Goal: Transaction & Acquisition: Purchase product/service

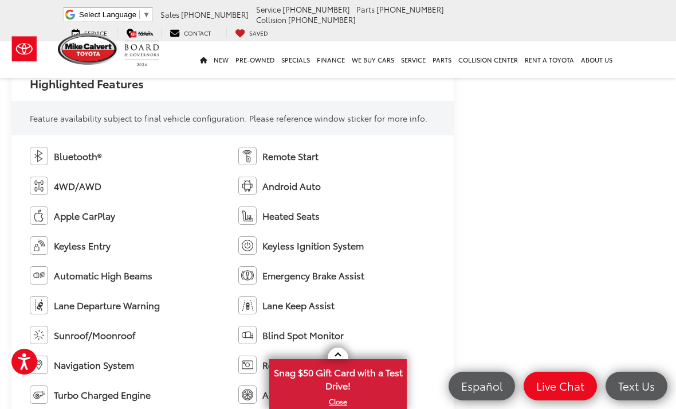
scroll to position [644, 0]
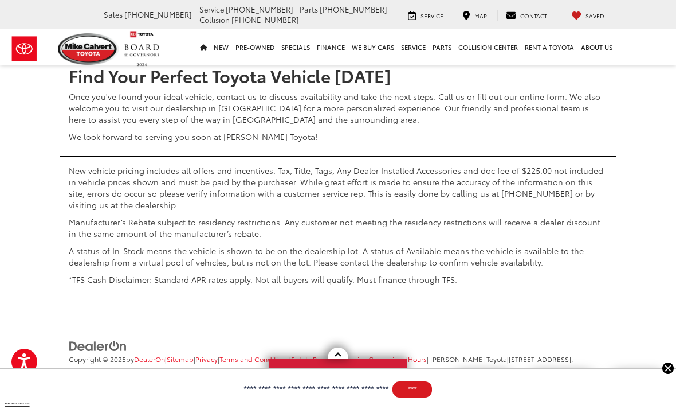
scroll to position [5170, 0]
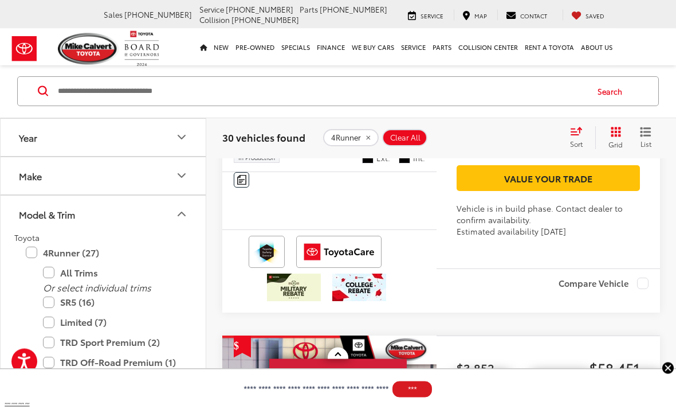
scroll to position [2620, 0]
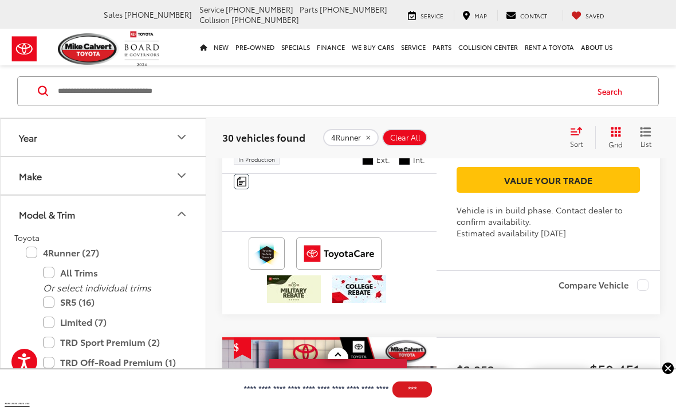
click at [296, 86] on img "2025 Toyota 4Runner Limited 0" at bounding box center [330, 5] width 216 height 162
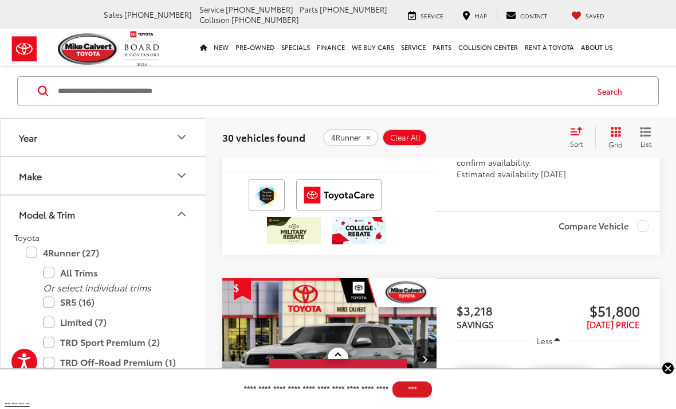
scroll to position [3494, 0]
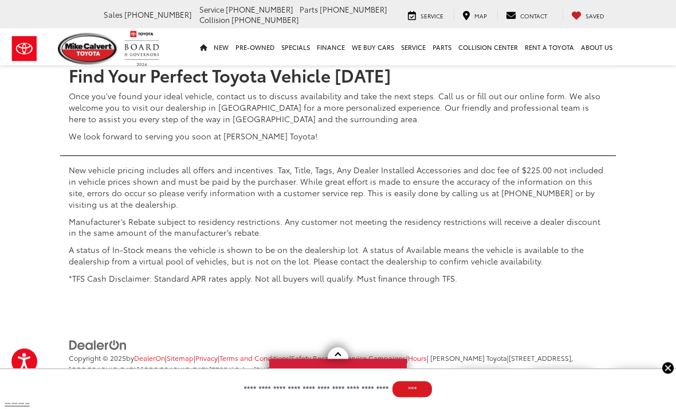
scroll to position [5853, 0]
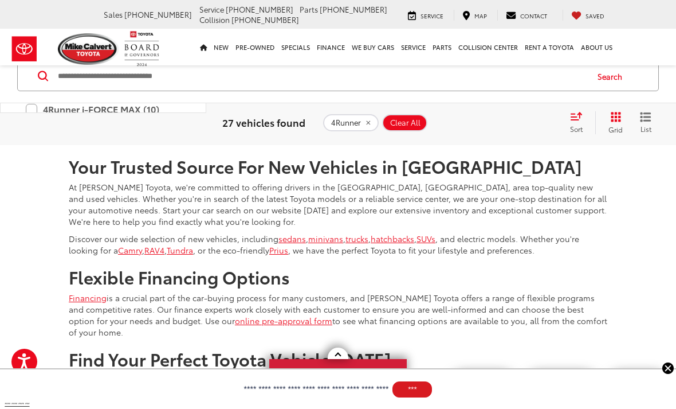
scroll to position [1477, 0]
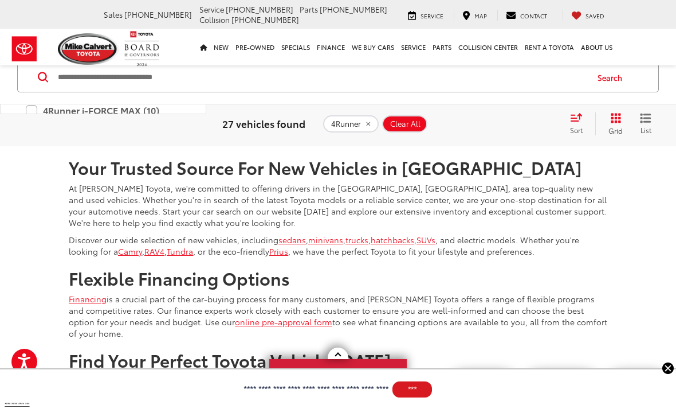
click at [524, 123] on link "Next" at bounding box center [534, 112] width 38 height 21
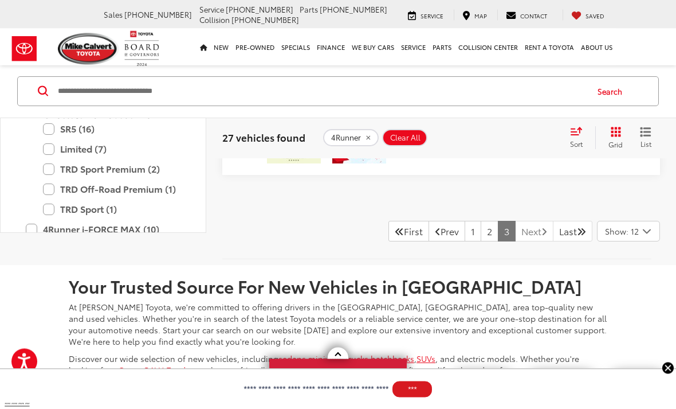
scroll to position [1356, 0]
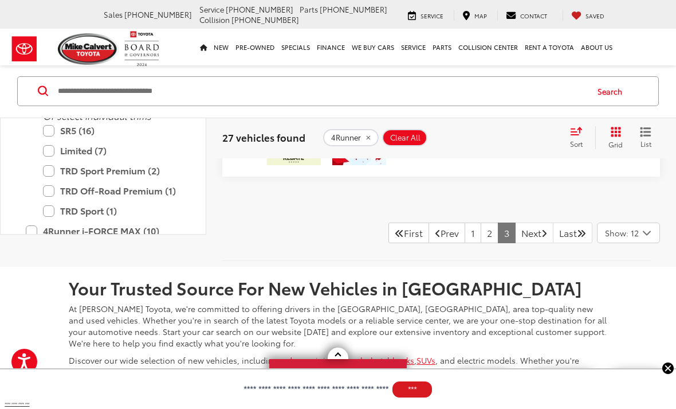
click at [36, 273] on label "4Runner i-FORCE MAX Hybrid (2)" at bounding box center [103, 258] width 155 height 29
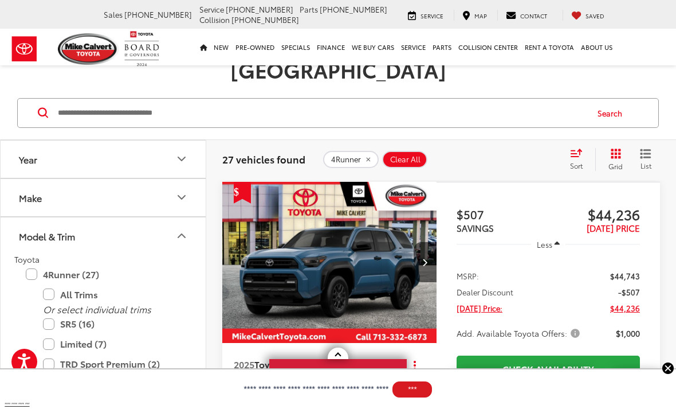
scroll to position [144, 0]
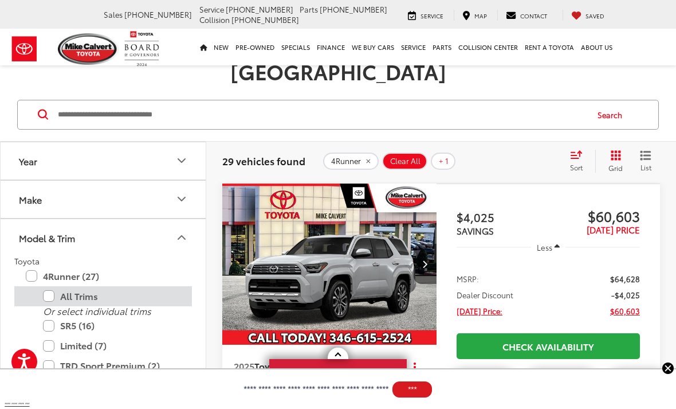
click at [58, 286] on label "All Trims" at bounding box center [112, 296] width 138 height 20
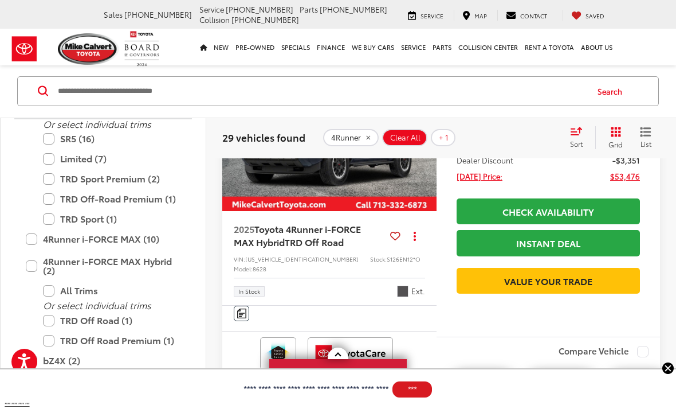
scroll to position [164, 0]
click at [47, 321] on label "TRD Off Road (1)" at bounding box center [112, 320] width 138 height 20
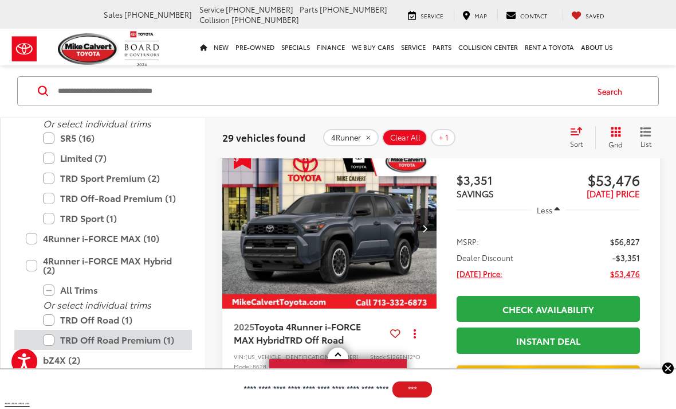
click at [54, 330] on label "TRD Off Road Premium (1)" at bounding box center [112, 340] width 138 height 20
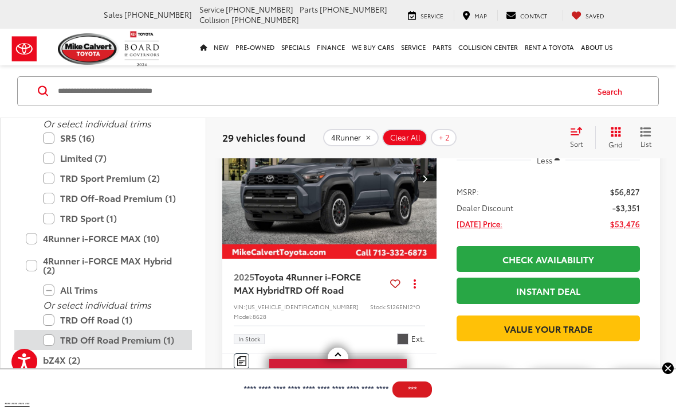
scroll to position [1293, 0]
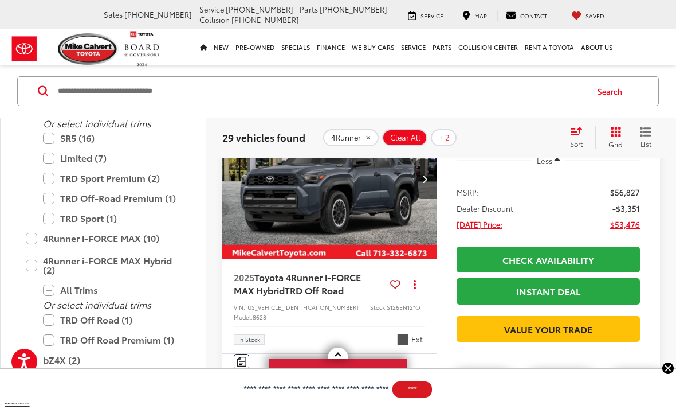
click at [307, 260] on img "2025 Toyota 4Runner i-FORCE MAX Hybrid TRD Off Road 0" at bounding box center [330, 179] width 216 height 162
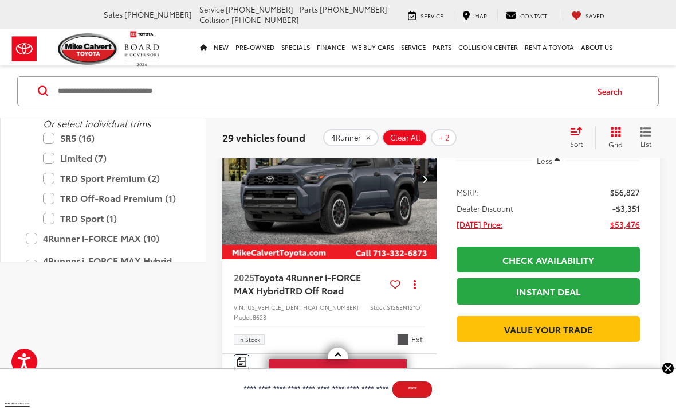
scroll to position [1330, 0]
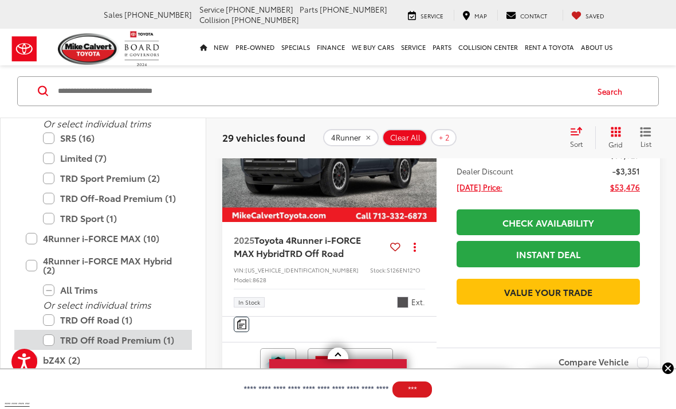
click at [48, 335] on label "TRD Off Road Premium (1)" at bounding box center [112, 340] width 138 height 20
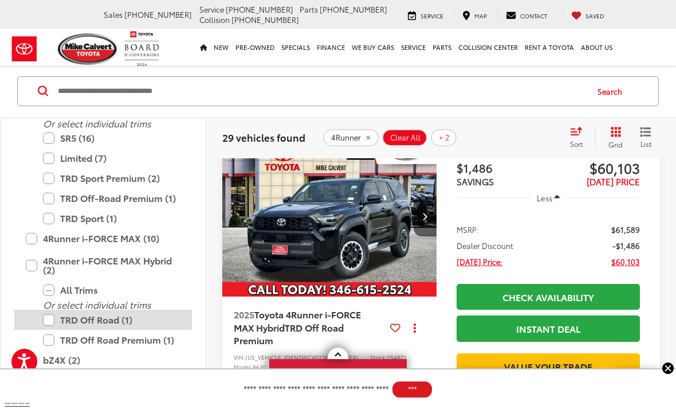
scroll to position [144, 0]
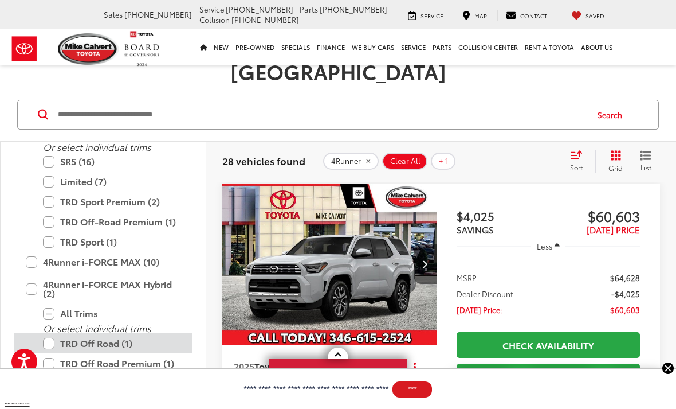
click at [49, 333] on label "TRD Off Road (1)" at bounding box center [112, 343] width 138 height 20
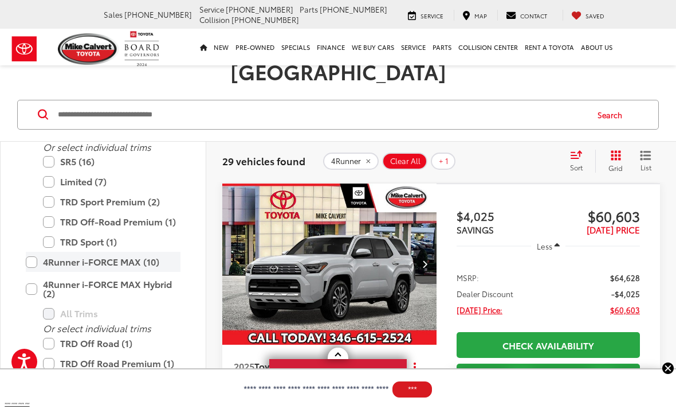
click at [34, 252] on label "4Runner i-FORCE MAX (10)" at bounding box center [103, 262] width 155 height 20
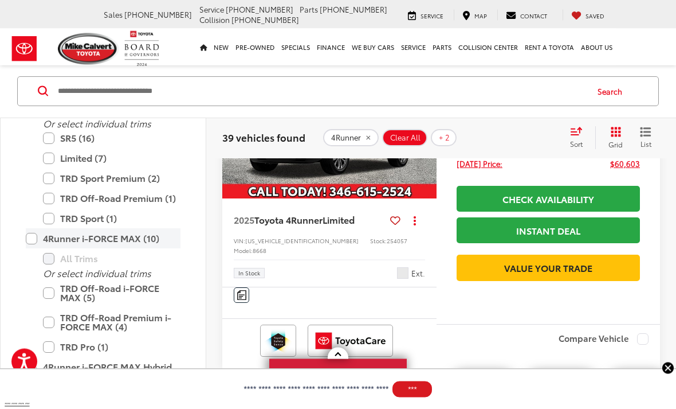
scroll to position [291, 0]
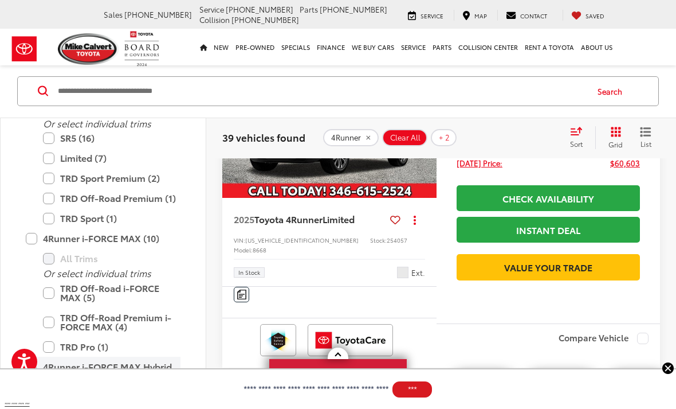
click at [32, 369] on label "4Runner i-FORCE MAX Hybrid (2)" at bounding box center [103, 371] width 155 height 29
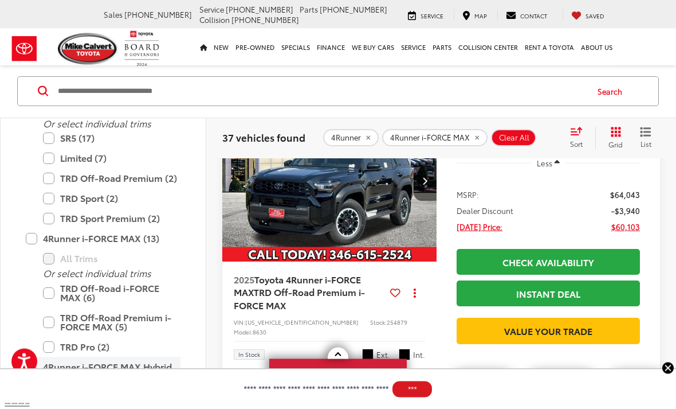
scroll to position [935, 0]
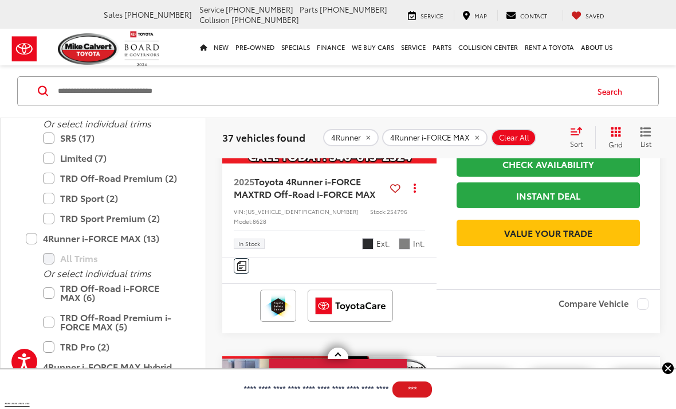
click at [375, 165] on img "2025 Toyota 4Runner i-FORCE MAX TRD Off-Road i-FORCE MAX 0" at bounding box center [330, 83] width 216 height 162
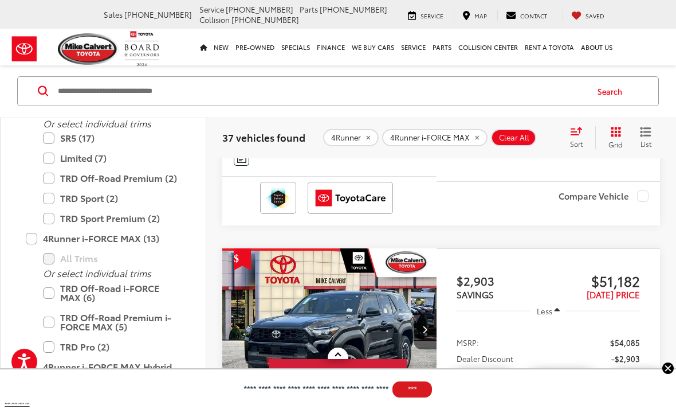
scroll to position [2562, 0]
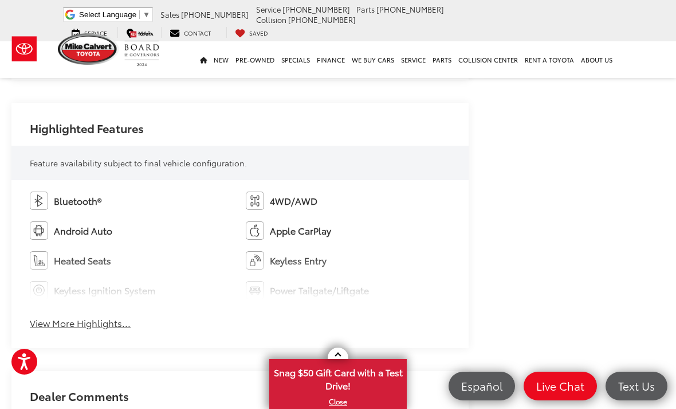
scroll to position [620, 0]
click at [76, 325] on button "View More Highlights..." at bounding box center [80, 324] width 101 height 13
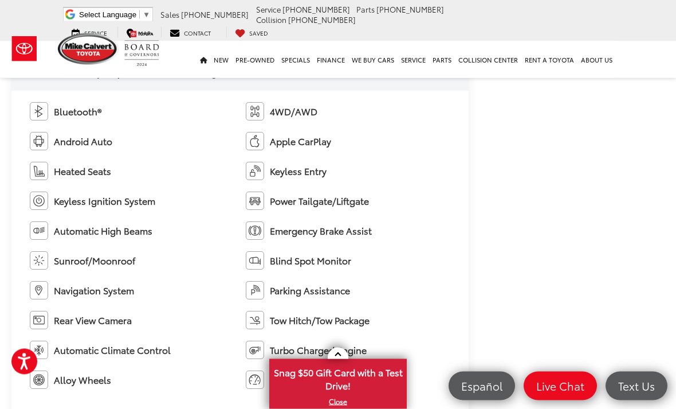
scroll to position [713, 0]
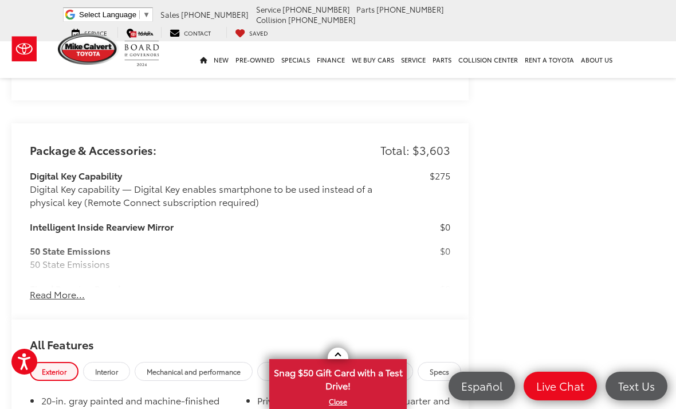
click at [52, 288] on button "Read More..." at bounding box center [57, 294] width 55 height 13
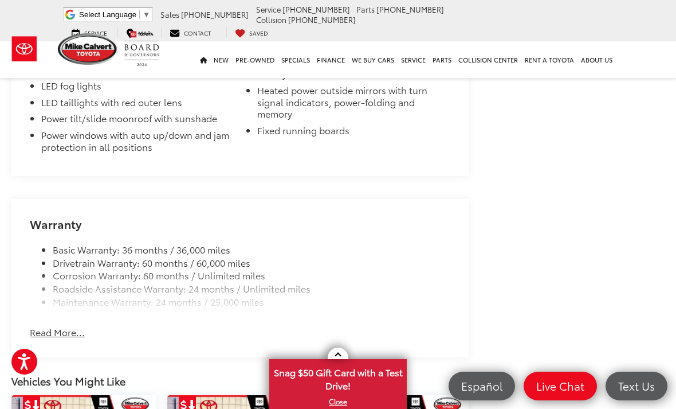
scroll to position [3171, 0]
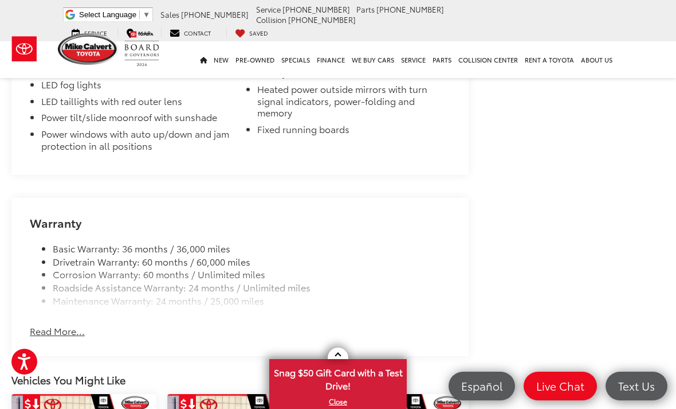
click at [56, 324] on button "Read More..." at bounding box center [57, 330] width 55 height 13
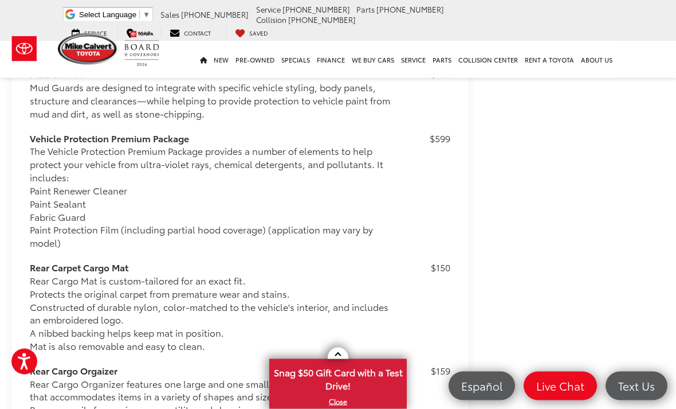
scroll to position [2425, 0]
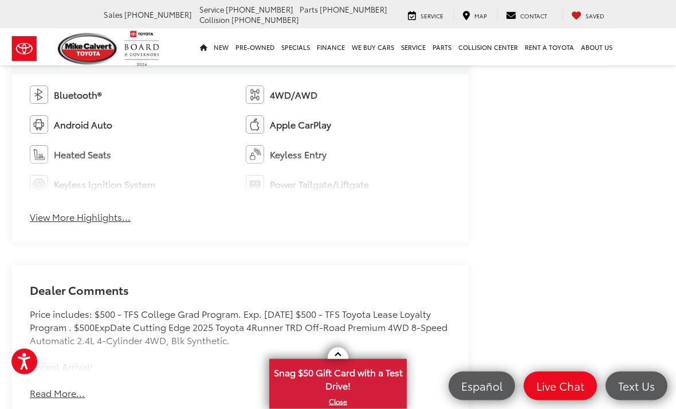
scroll to position [727, 0]
click at [58, 210] on button "View More Highlights..." at bounding box center [80, 216] width 101 height 13
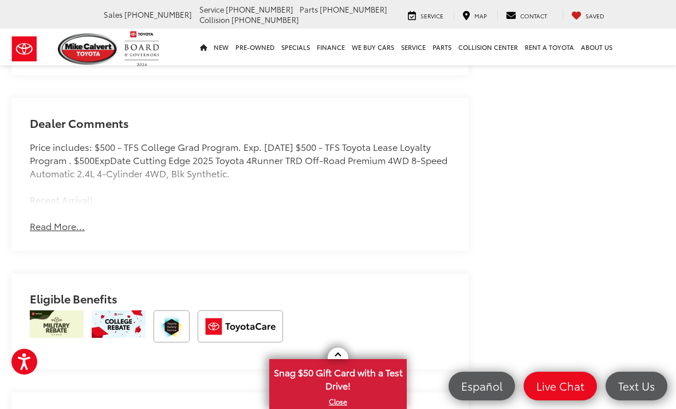
scroll to position [1043, 0]
click at [55, 220] on button "Read More..." at bounding box center [57, 226] width 55 height 13
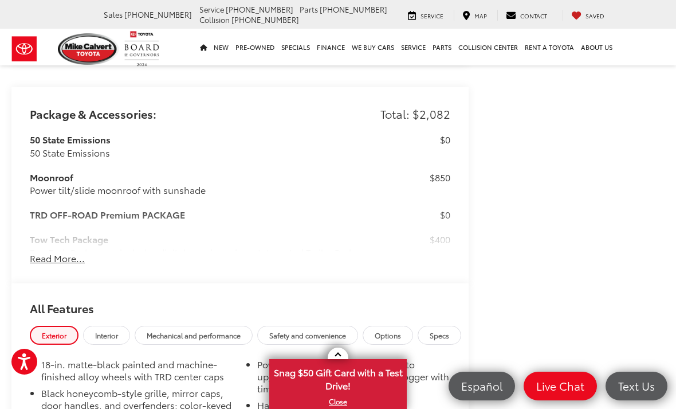
scroll to position [1348, 0]
click at [54, 252] on button "Read More..." at bounding box center [57, 258] width 55 height 13
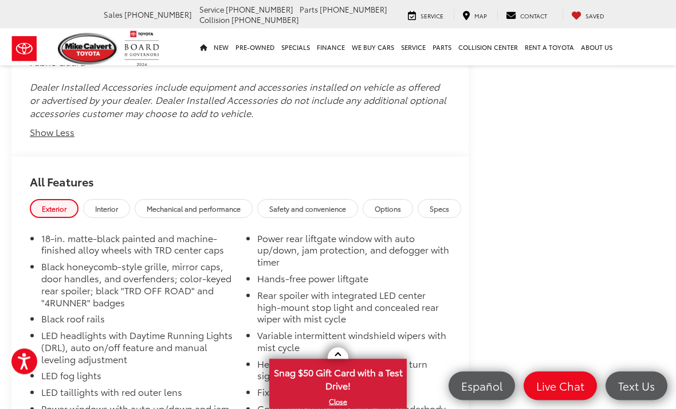
scroll to position [2092, 0]
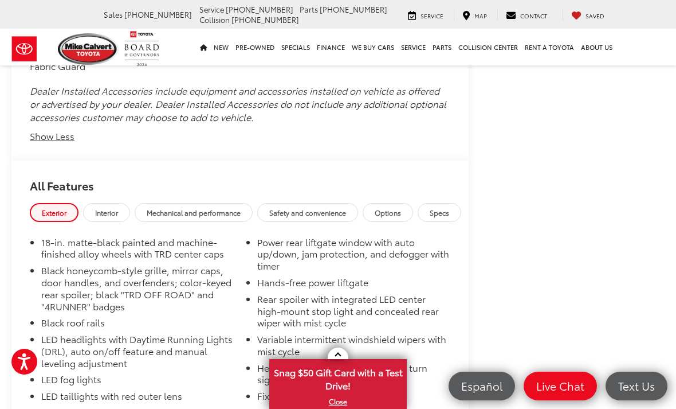
click at [115, 207] on span "Interior" at bounding box center [106, 212] width 23 height 10
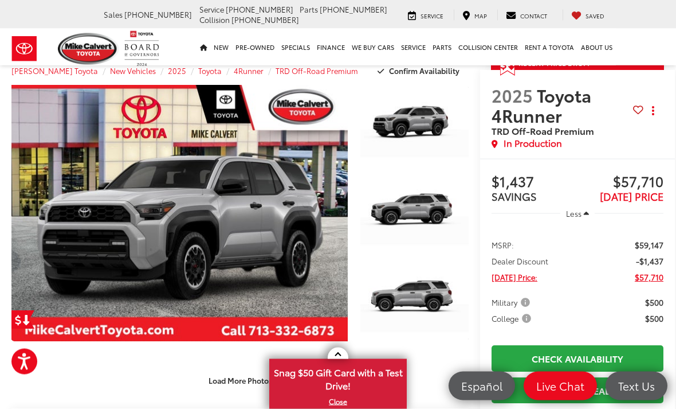
scroll to position [0, 0]
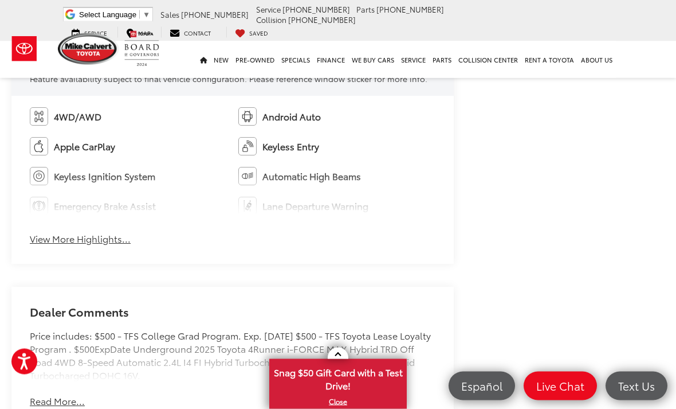
scroll to position [684, 0]
click at [50, 241] on button "View More Highlights..." at bounding box center [80, 238] width 101 height 13
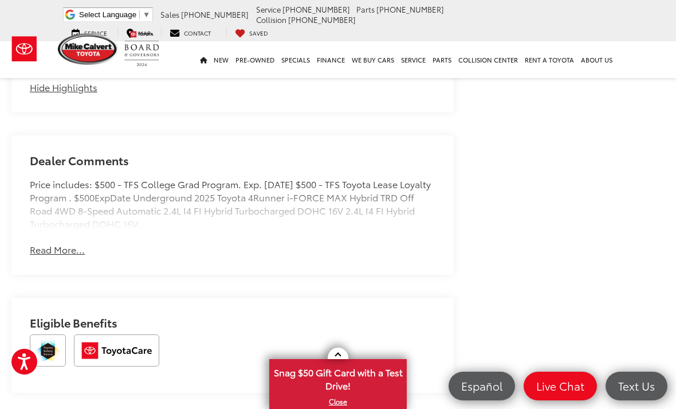
scroll to position [928, 0]
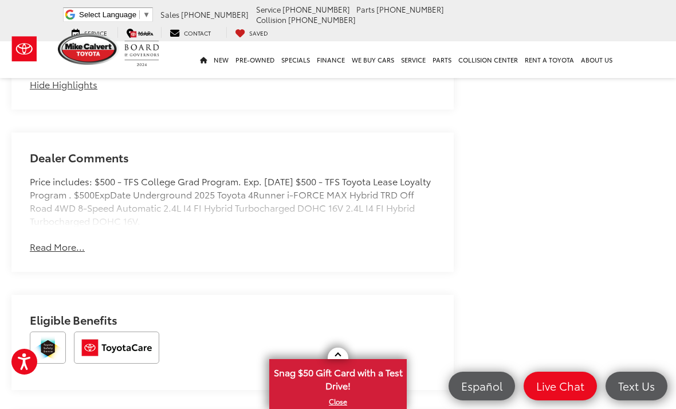
click at [48, 246] on button "Read More..." at bounding box center [57, 246] width 55 height 13
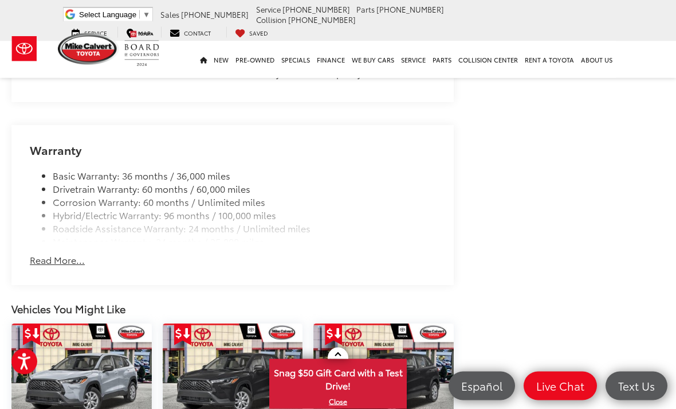
scroll to position [1548, 0]
click at [57, 253] on button "Read More..." at bounding box center [57, 259] width 55 height 13
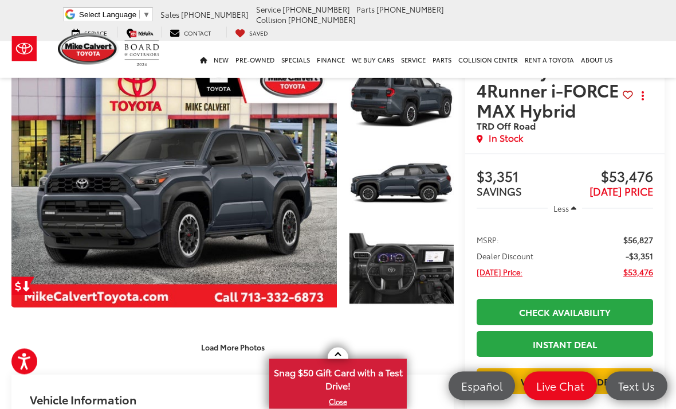
scroll to position [0, 0]
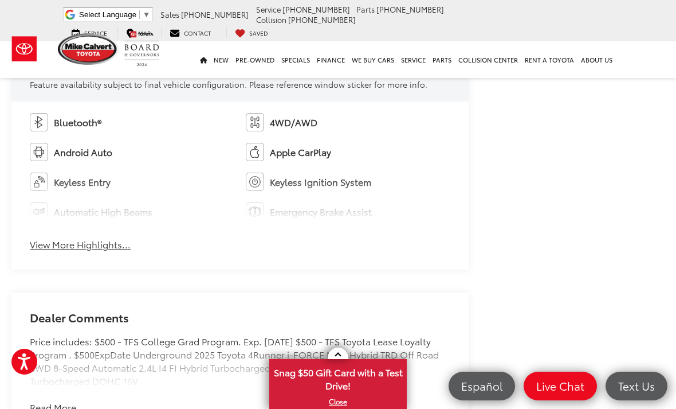
scroll to position [725, 0]
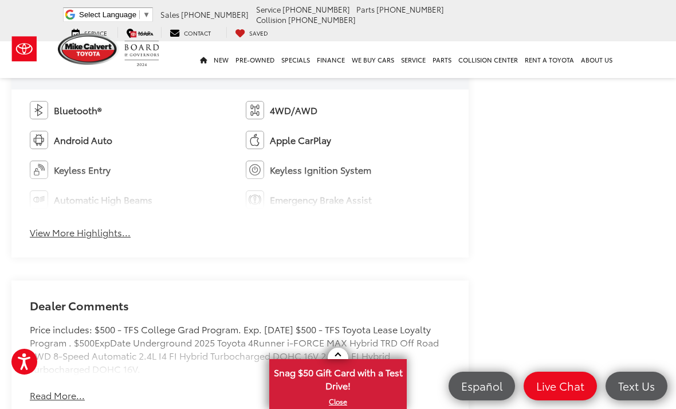
click at [59, 239] on button "View More Highlights..." at bounding box center [80, 232] width 101 height 13
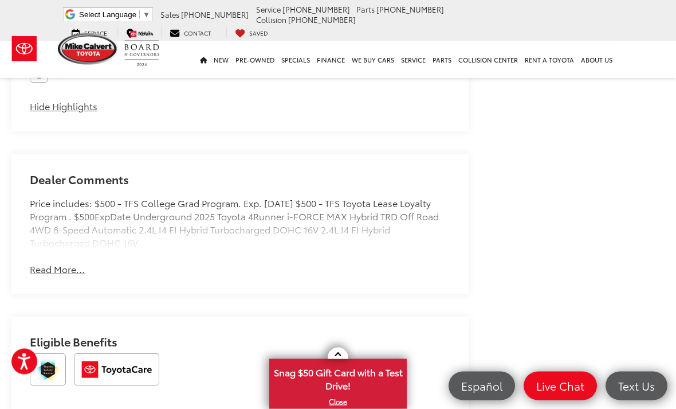
scroll to position [971, 0]
click at [43, 273] on button "Read More..." at bounding box center [57, 268] width 55 height 13
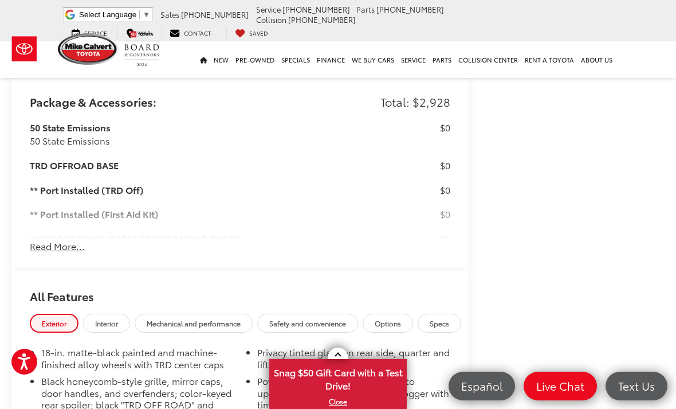
click at [51, 253] on button "Read More..." at bounding box center [57, 246] width 55 height 13
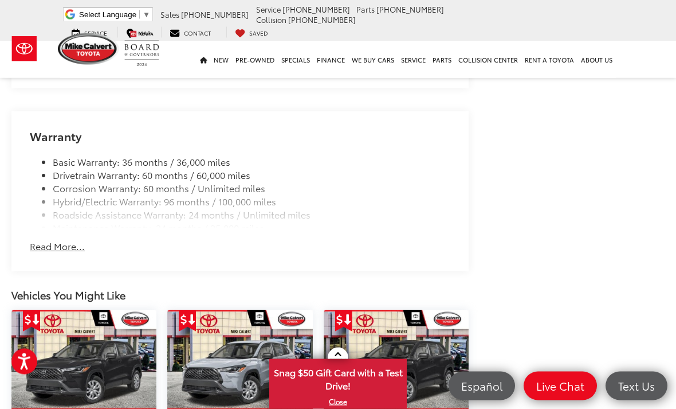
scroll to position [2807, 0]
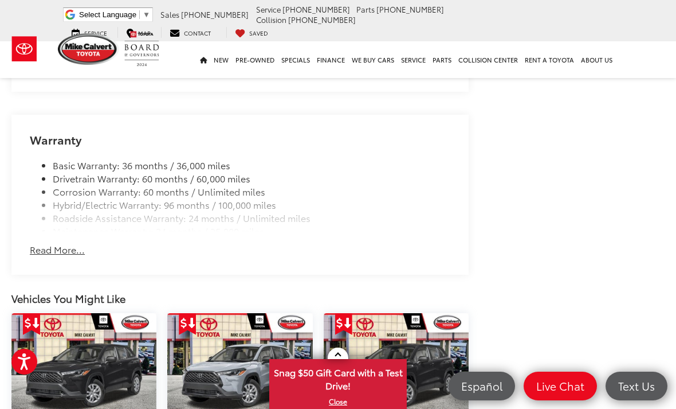
click at [50, 243] on button "Read More..." at bounding box center [57, 249] width 55 height 13
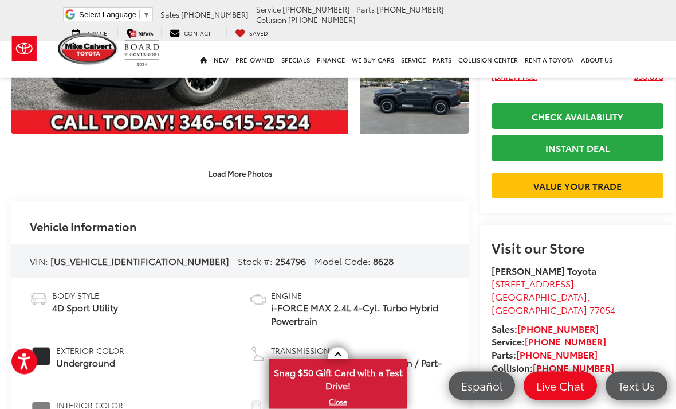
scroll to position [0, 0]
